Goal: Information Seeking & Learning: Learn about a topic

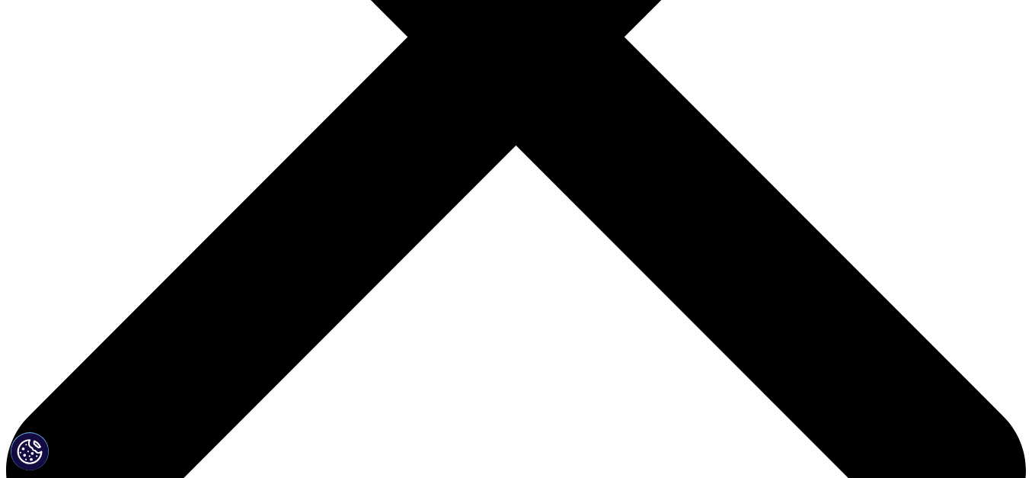
scroll to position [510, 0]
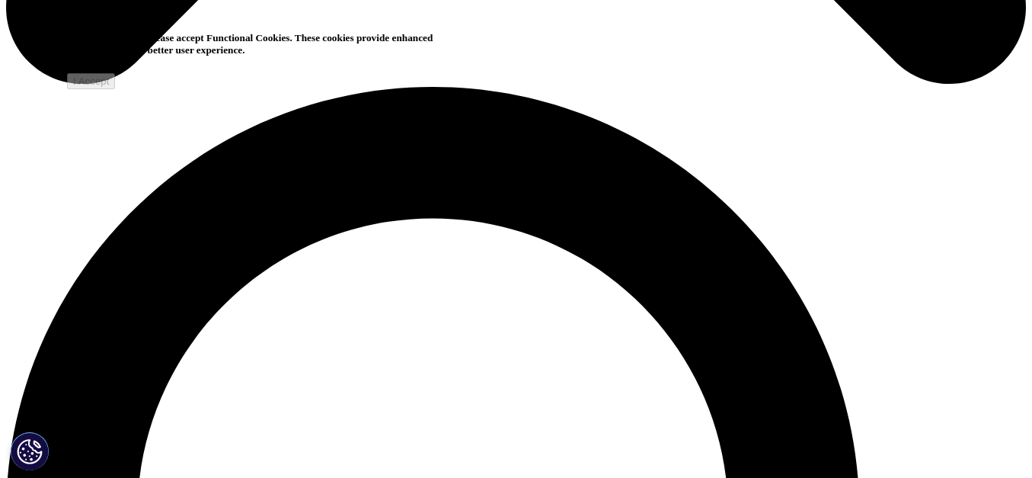
scroll to position [958, 0]
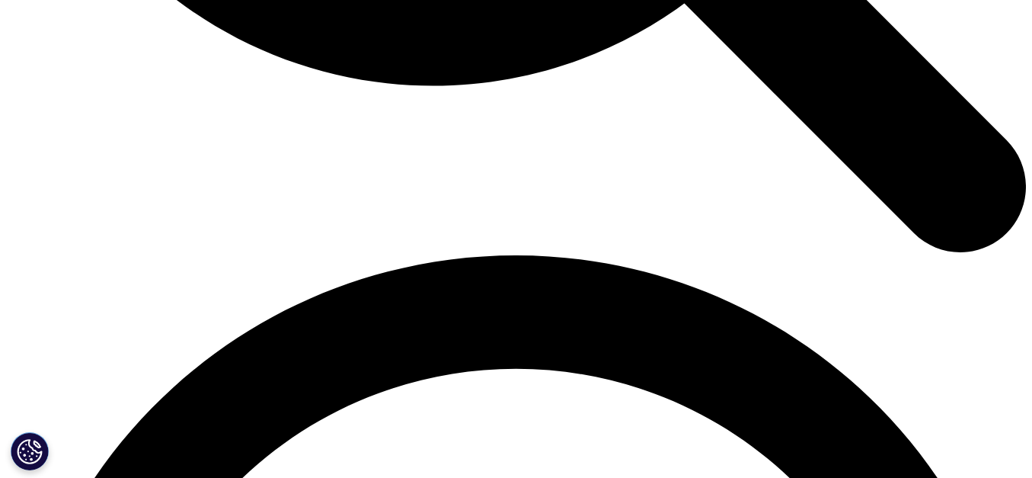
scroll to position [2061, 0]
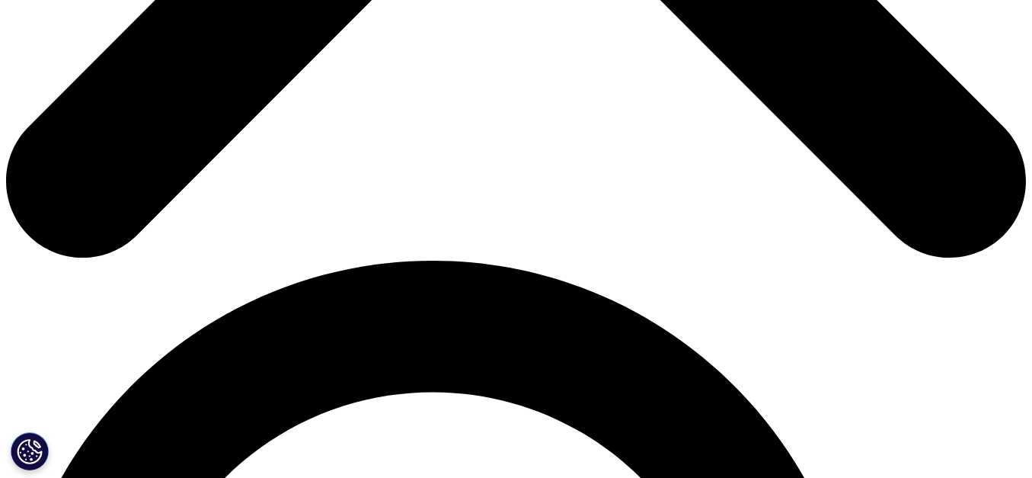
scroll to position [0, 0]
